Goal: Task Accomplishment & Management: Use online tool/utility

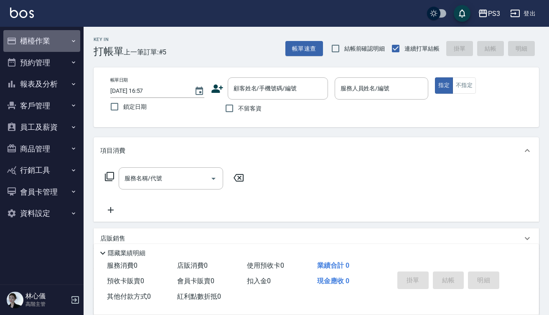
click at [56, 40] on button "櫃檯作業" at bounding box center [41, 41] width 77 height 22
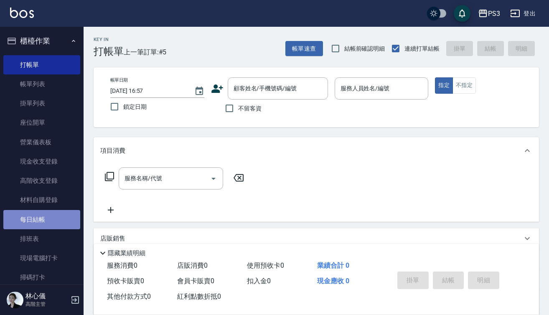
click at [54, 221] on link "每日結帳" at bounding box center [41, 219] width 77 height 19
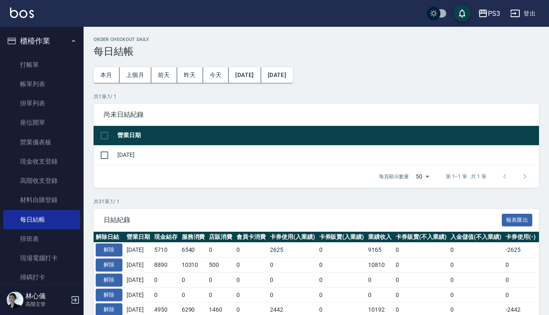
click at [200, 220] on span "日結紀錄" at bounding box center [303, 220] width 398 height 8
click at [104, 155] on input "checkbox" at bounding box center [105, 155] width 18 height 18
checkbox input "true"
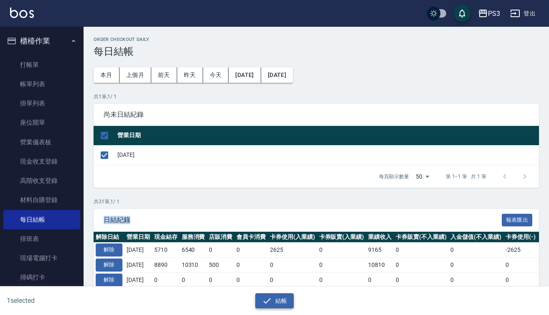
click at [272, 302] on button "結帳" at bounding box center [274, 300] width 39 height 15
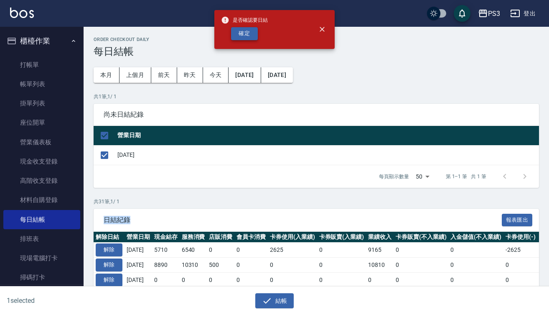
click at [246, 31] on button "確定" at bounding box center [244, 33] width 27 height 13
checkbox input "false"
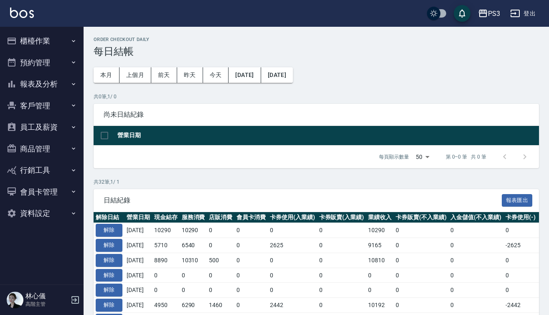
click at [257, 136] on th "營業日期" at bounding box center [327, 136] width 424 height 20
click at [265, 130] on th "營業日期" at bounding box center [327, 136] width 424 height 20
